Goal: Information Seeking & Learning: Learn about a topic

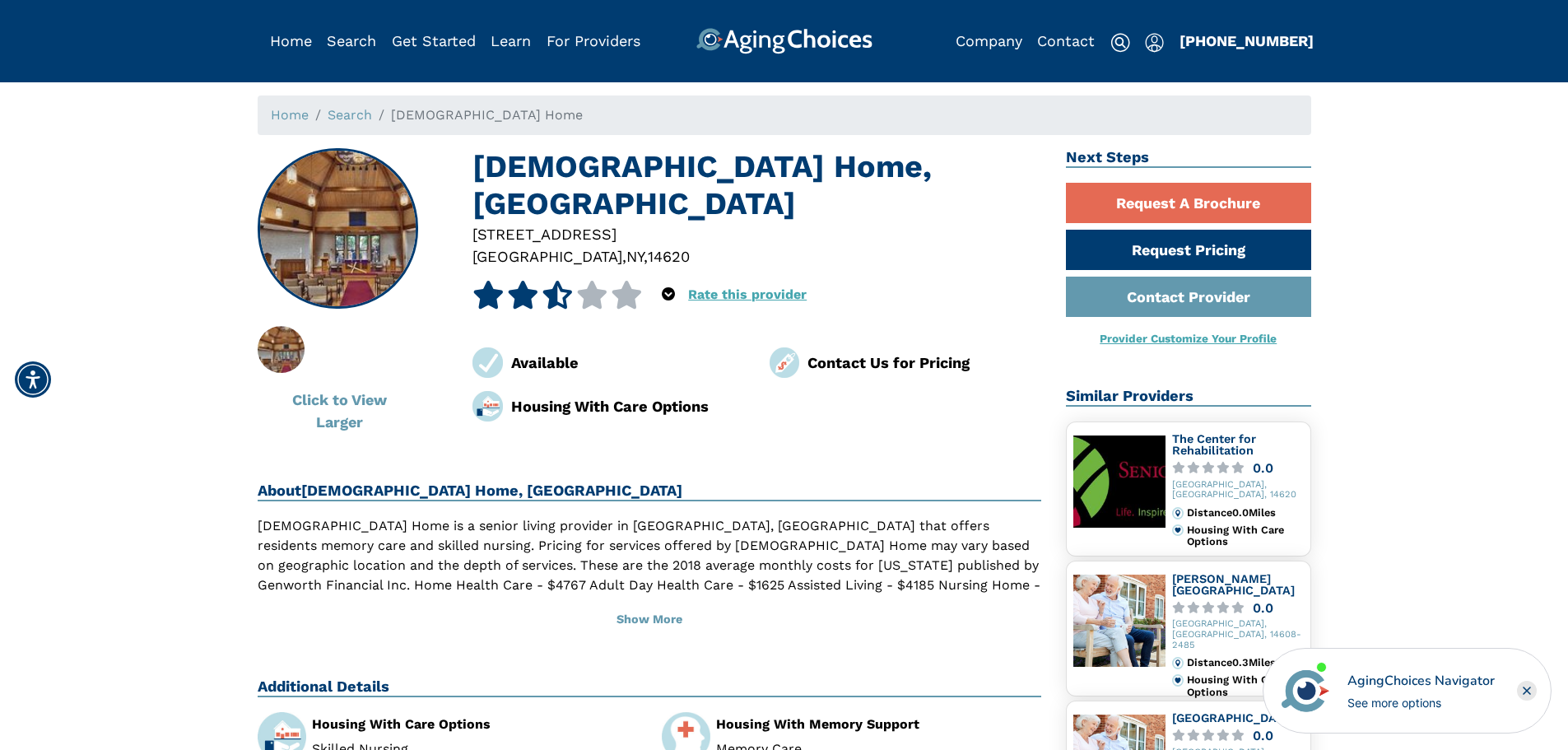
click at [559, 291] on icon at bounding box center [557, 295] width 32 height 28
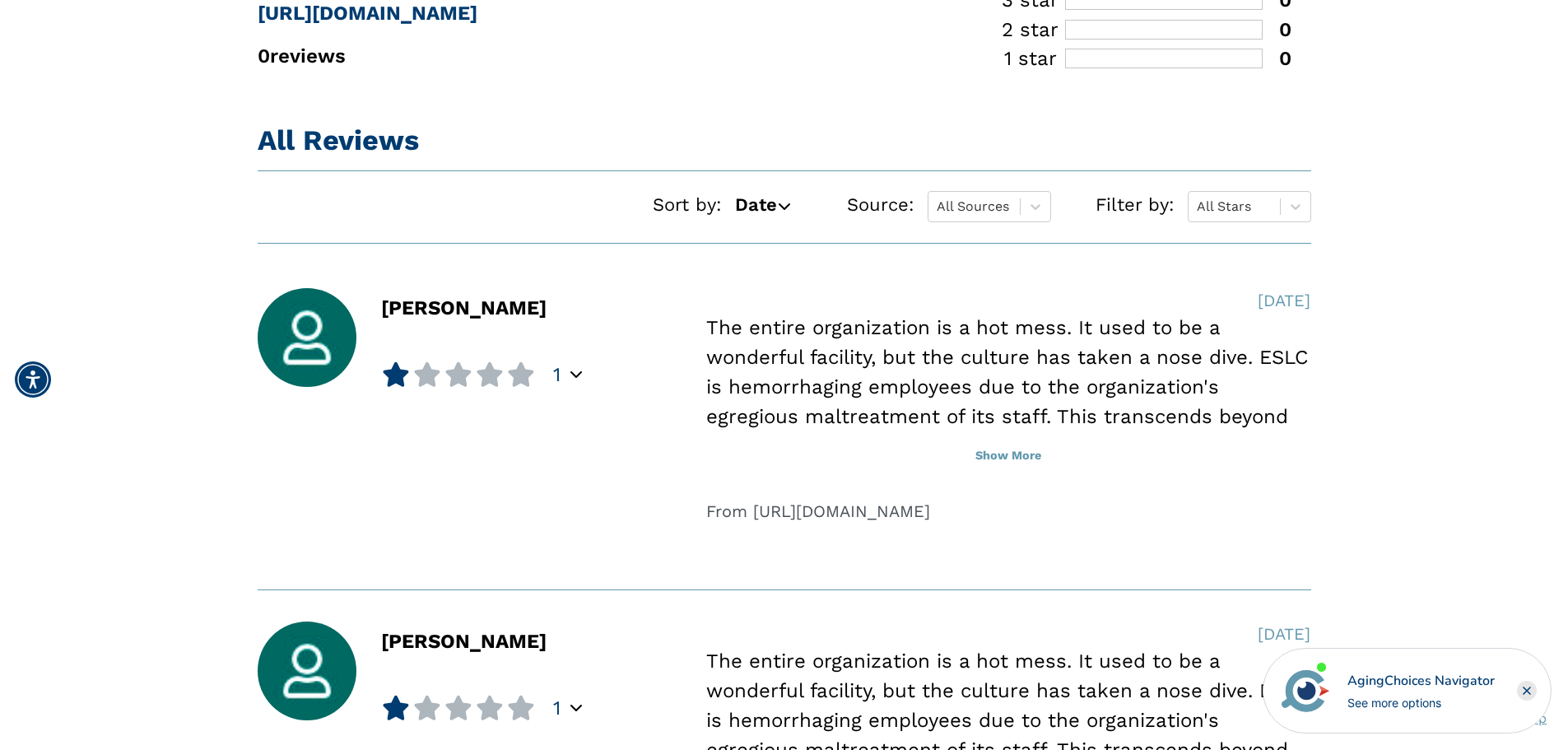
scroll to position [1152, 0]
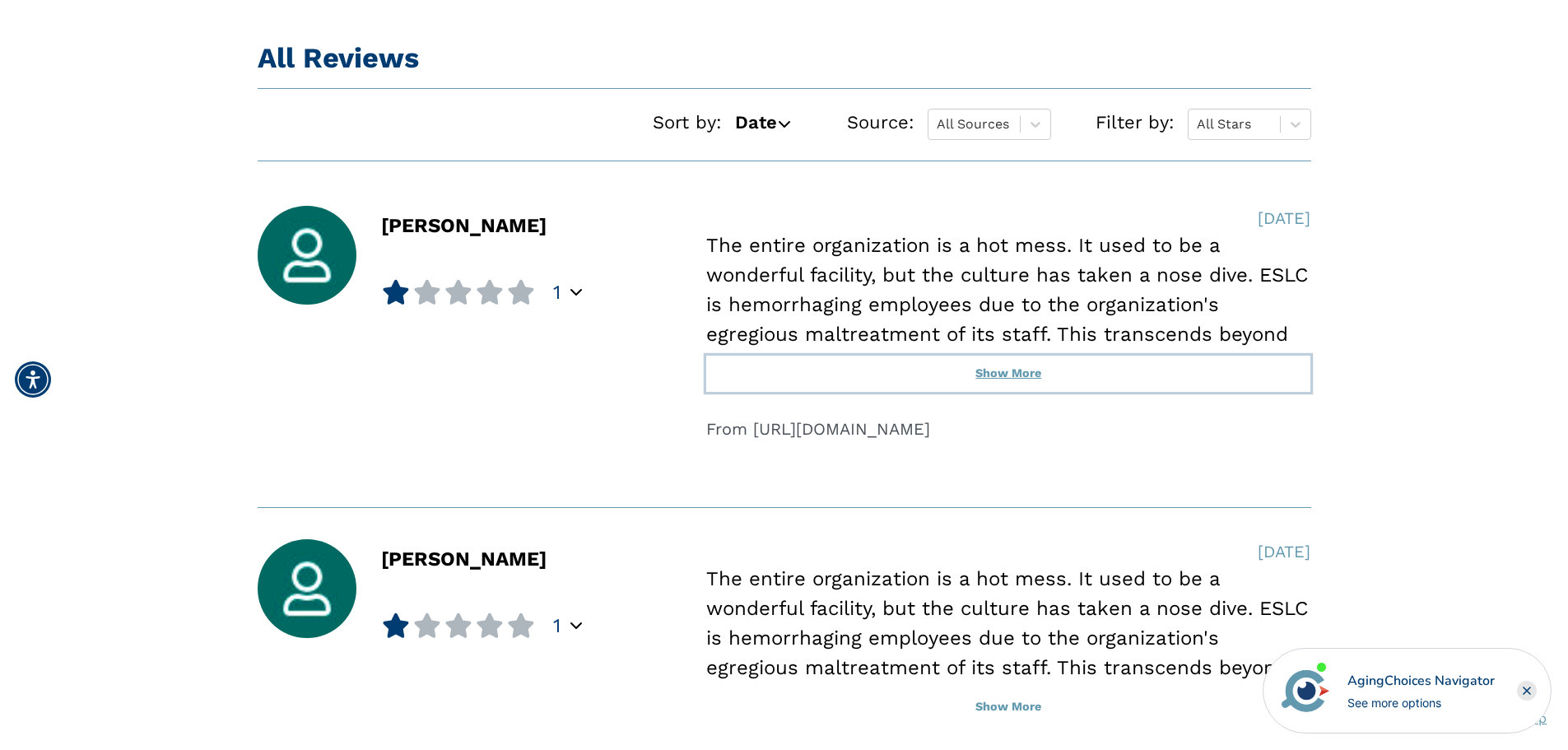
click at [1000, 384] on button "Show More" at bounding box center [1008, 373] width 604 height 36
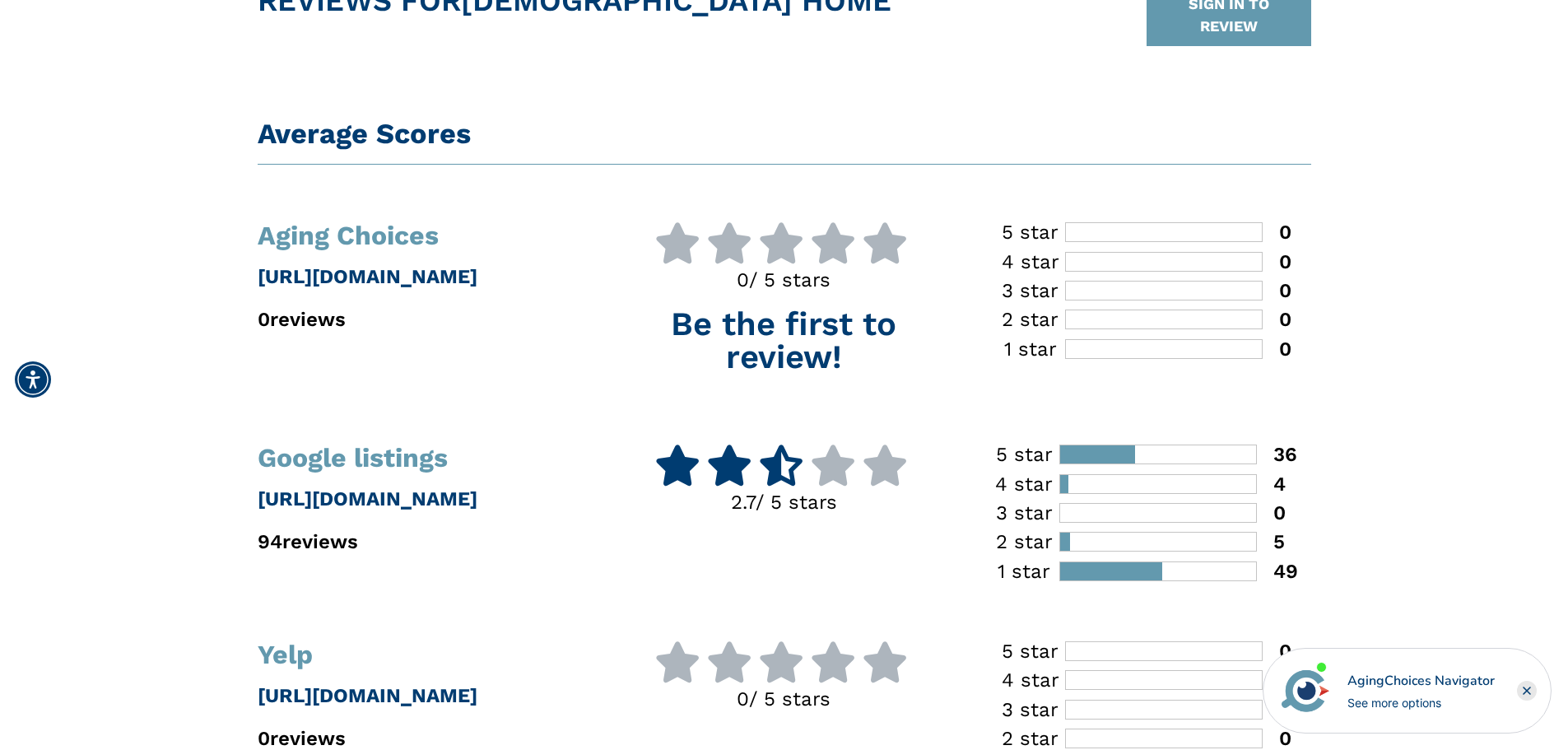
scroll to position [0, 0]
